Goal: Navigation & Orientation: Find specific page/section

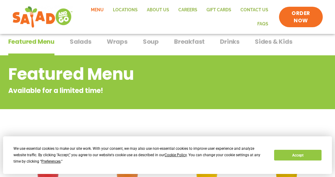
scroll to position [31, 0]
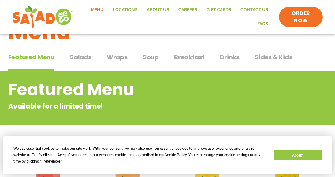
click at [99, 7] on link "Menu" at bounding box center [97, 10] width 22 height 14
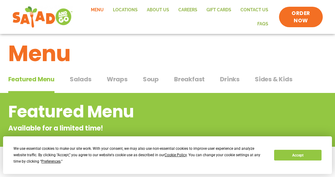
scroll to position [3, 0]
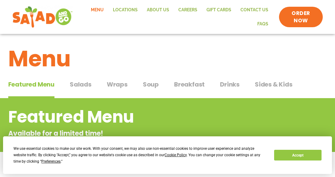
click at [84, 84] on span "Salads" at bounding box center [81, 84] width 22 height 9
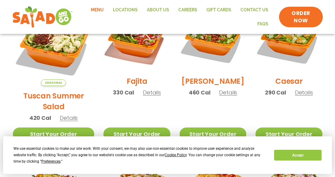
scroll to position [187, 0]
